Goal: Book appointment/travel/reservation

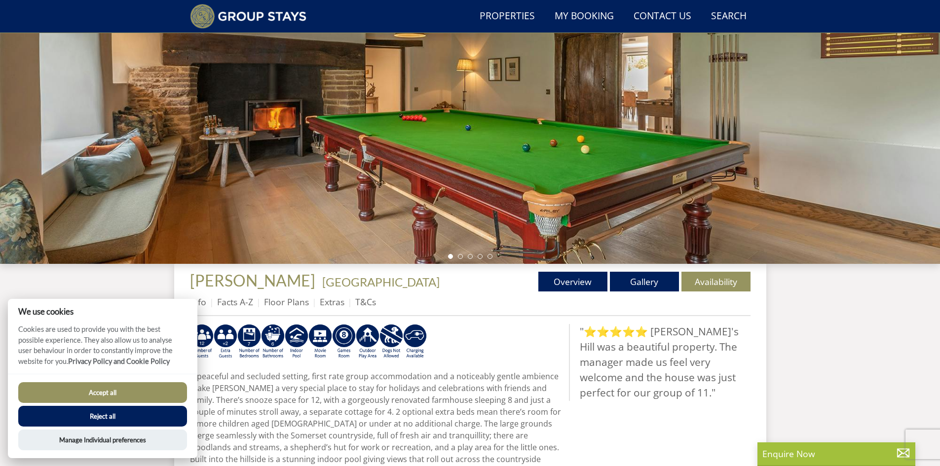
scroll to position [174, 0]
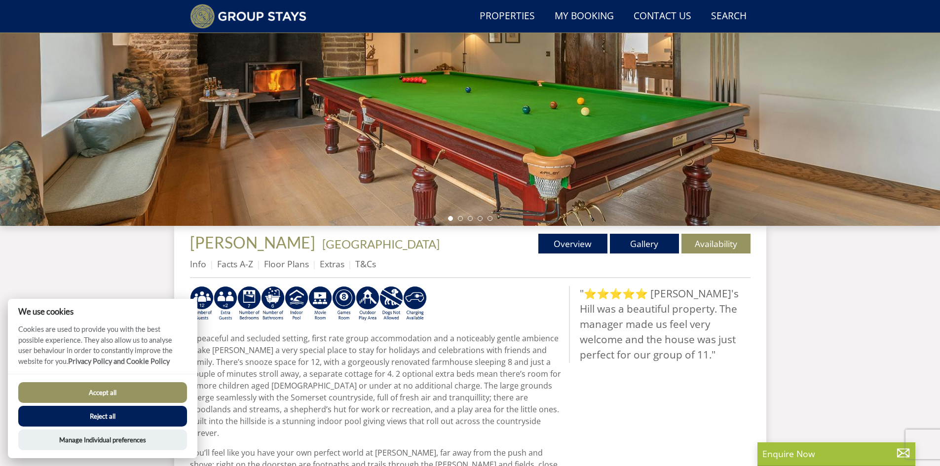
click at [117, 417] on button "Reject all" at bounding box center [102, 416] width 169 height 21
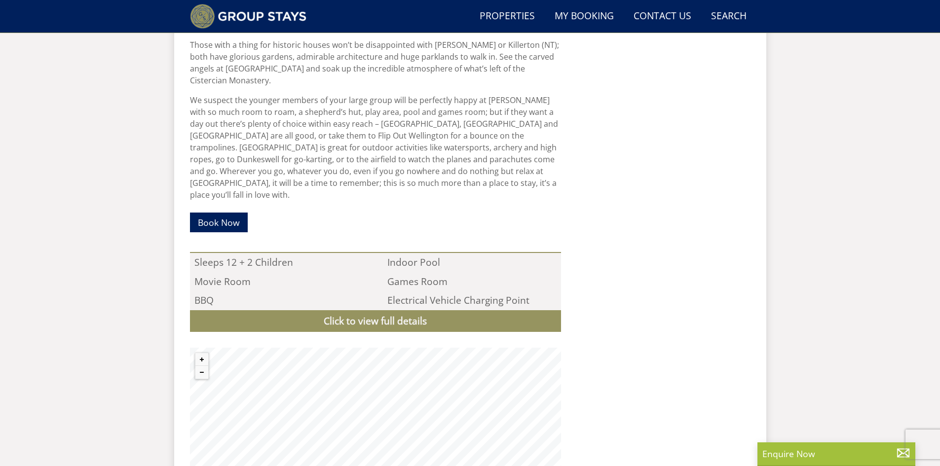
scroll to position [976, 0]
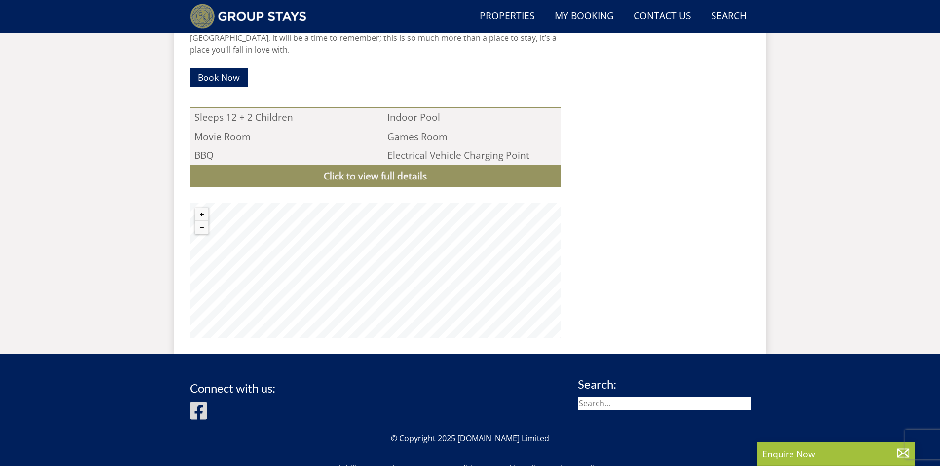
click at [372, 165] on link "Click to view full details" at bounding box center [375, 176] width 371 height 22
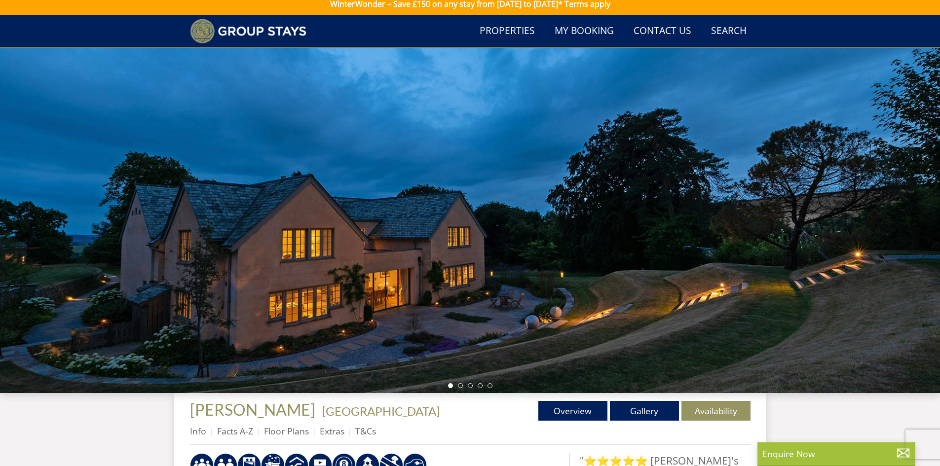
scroll to position [0, 0]
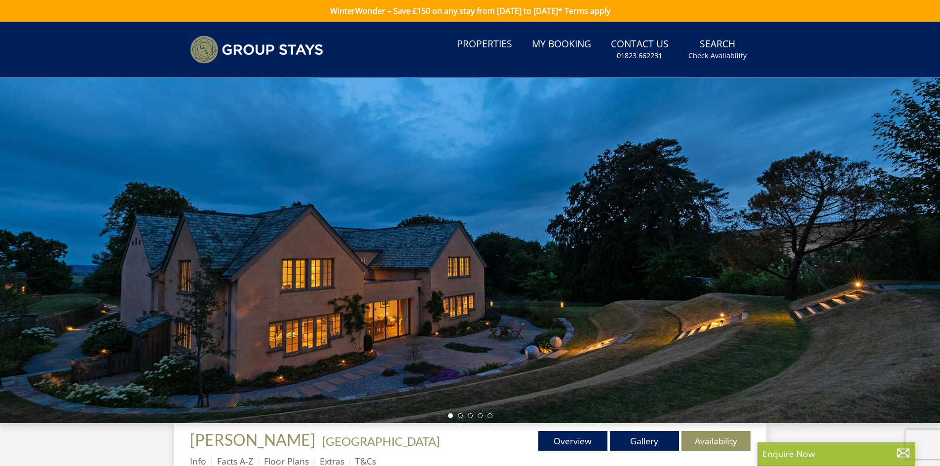
click at [901, 255] on div at bounding box center [470, 250] width 940 height 345
drag, startPoint x: 822, startPoint y: 281, endPoint x: 755, endPoint y: 292, distance: 68.0
click at [816, 282] on div at bounding box center [470, 250] width 940 height 345
click at [458, 416] on li at bounding box center [460, 416] width 5 height 5
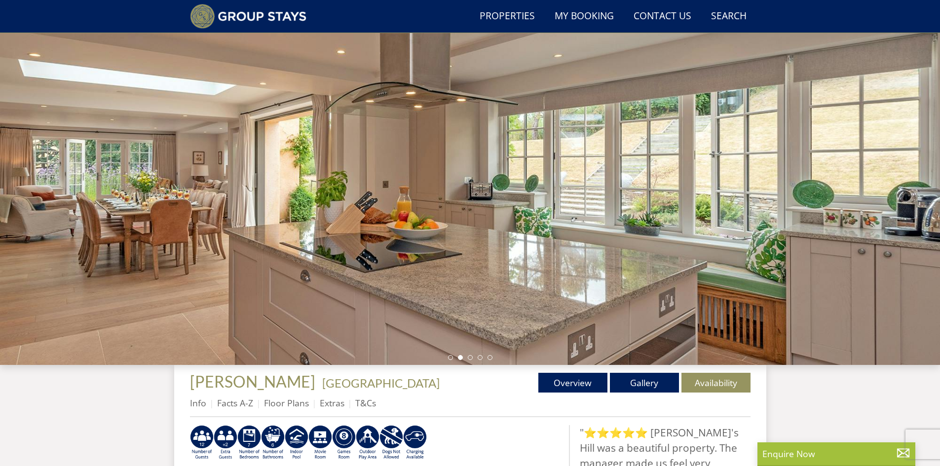
scroll to position [26, 0]
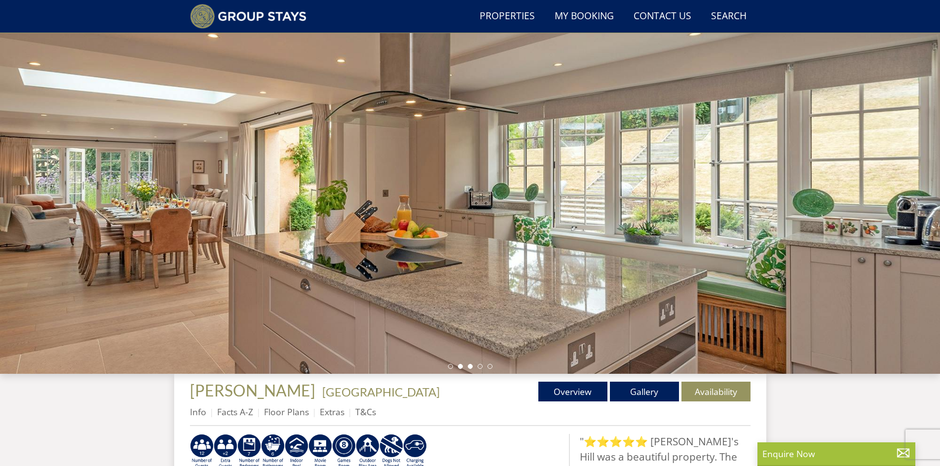
click at [470, 367] on li at bounding box center [470, 366] width 5 height 5
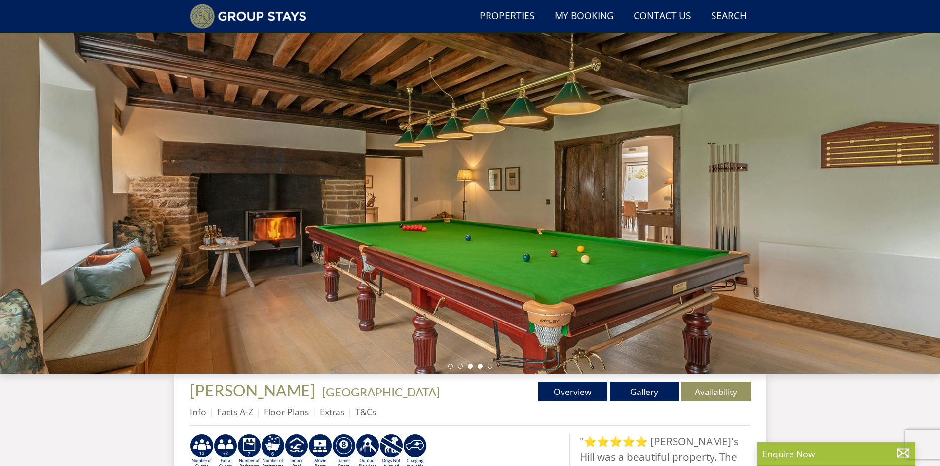
click at [479, 368] on li at bounding box center [480, 366] width 5 height 5
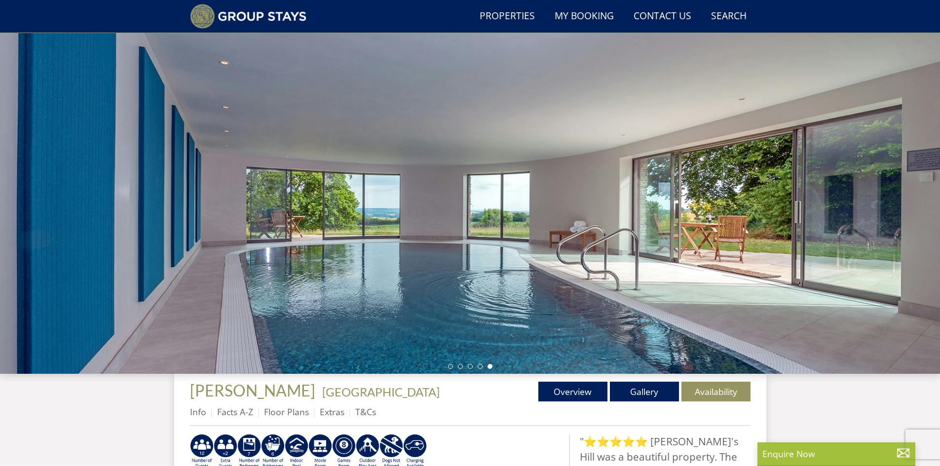
click at [489, 367] on li at bounding box center [490, 366] width 5 height 5
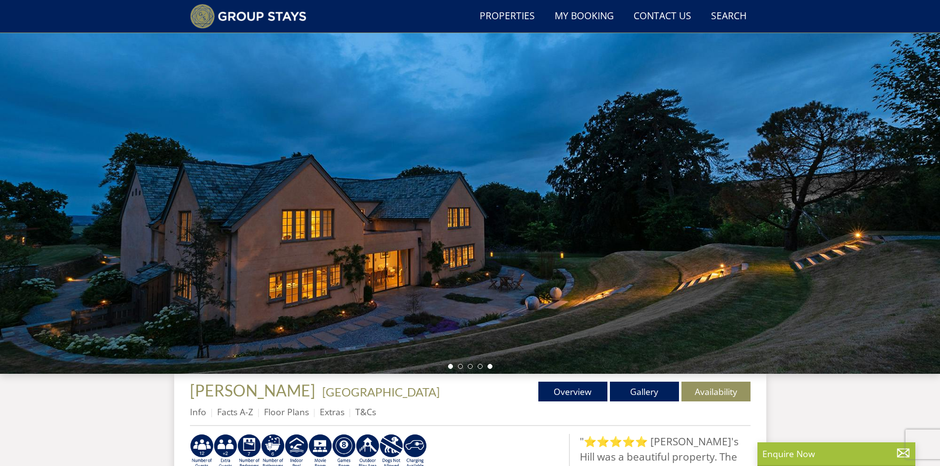
click at [489, 364] on li at bounding box center [490, 366] width 5 height 5
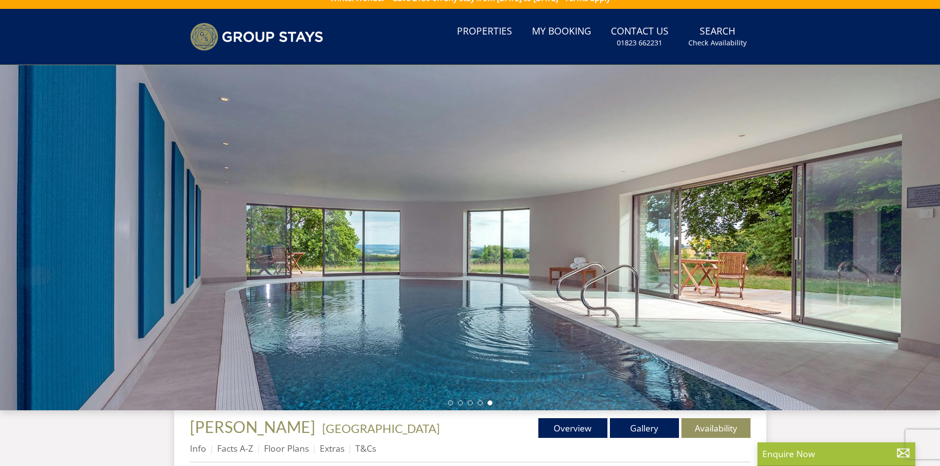
scroll to position [0, 0]
